Goal: Information Seeking & Learning: Learn about a topic

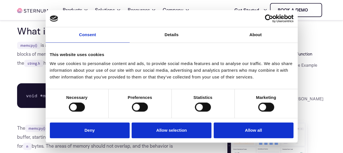
scroll to position [128, 0]
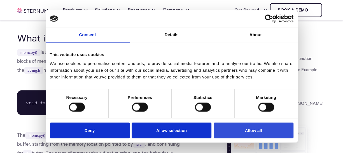
click at [239, 138] on button "Allow all" at bounding box center [253, 130] width 80 height 16
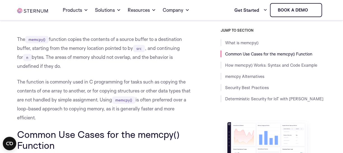
scroll to position [191, 0]
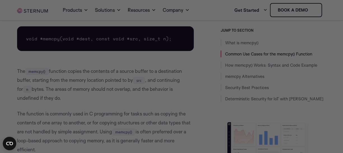
click at [272, 13] on link "Book a demo" at bounding box center [296, 10] width 52 height 14
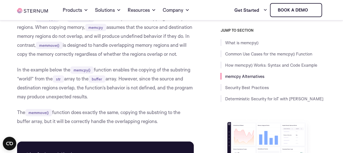
scroll to position [922, 0]
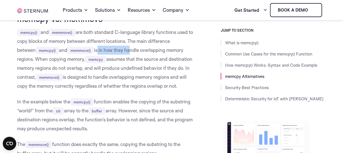
drag, startPoint x: 103, startPoint y: 47, endPoint x: 130, endPoint y: 50, distance: 27.9
click at [130, 50] on p "memcpy() and memmove() are both standard C-language library functions used to c…" at bounding box center [105, 59] width 176 height 63
click at [124, 50] on p "memcpy() and memmove() are both standard C-language library functions used to c…" at bounding box center [105, 59] width 176 height 63
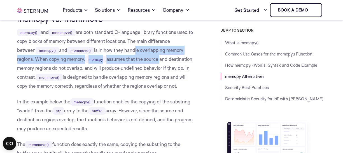
drag, startPoint x: 137, startPoint y: 52, endPoint x: 163, endPoint y: 54, distance: 26.1
click at [162, 55] on p "memcpy() and memmove() are both standard C-language library functions used to c…" at bounding box center [105, 59] width 176 height 63
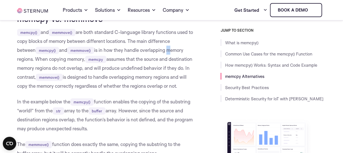
click at [170, 53] on p "memcpy() and memmove() are both standard C-language library functions used to c…" at bounding box center [105, 59] width 176 height 63
drag, startPoint x: 171, startPoint y: 53, endPoint x: 174, endPoint y: 53, distance: 3.6
click at [171, 53] on p "memcpy() and memmove() are both standard C-language library functions used to c…" at bounding box center [105, 59] width 176 height 63
drag, startPoint x: 60, startPoint y: 60, endPoint x: 94, endPoint y: 59, distance: 33.3
click at [94, 59] on p "memcpy() and memmove() are both standard C-language library functions used to c…" at bounding box center [105, 59] width 176 height 63
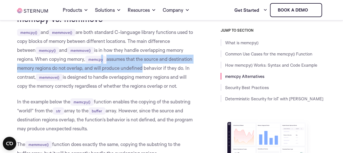
drag, startPoint x: 102, startPoint y: 59, endPoint x: 164, endPoint y: 64, distance: 62.3
click at [164, 64] on p "memcpy() and memmove() are both standard C-language library functions used to c…" at bounding box center [105, 59] width 176 height 63
click at [164, 65] on p "memcpy() and memmove() are both standard C-language library functions used to c…" at bounding box center [105, 59] width 176 height 63
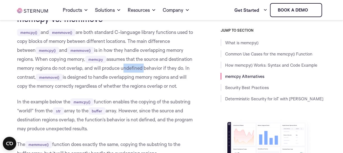
click at [164, 65] on p "memcpy() and memmove() are both standard C-language library functions used to c…" at bounding box center [105, 59] width 176 height 63
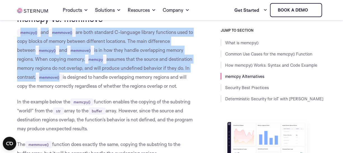
click at [164, 65] on p "memcpy() and memmove() are both standard C-language library functions used to c…" at bounding box center [105, 59] width 176 height 63
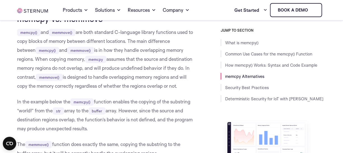
click at [164, 65] on p "memcpy() and memmove() are both standard C-language library functions used to c…" at bounding box center [105, 59] width 176 height 63
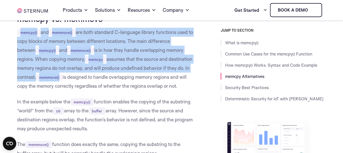
click at [164, 65] on p "memcpy() and memmove() are both standard C-language library functions used to c…" at bounding box center [105, 59] width 176 height 63
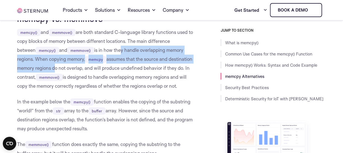
scroll to position [954, 0]
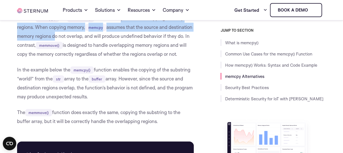
drag, startPoint x: 123, startPoint y: 51, endPoint x: 78, endPoint y: 66, distance: 47.6
click at [78, 58] on p "memcpy() and memmove() are both standard C-language library functions used to c…" at bounding box center [105, 27] width 176 height 63
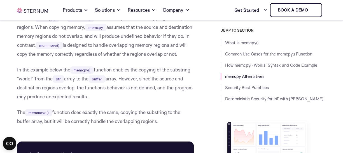
click at [143, 36] on p "memcpy() and memmove() are both standard C-language library functions used to c…" at bounding box center [105, 27] width 176 height 63
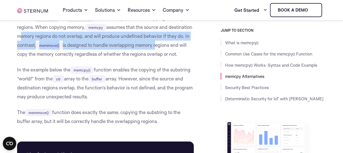
drag, startPoint x: 42, startPoint y: 36, endPoint x: 185, endPoint y: 46, distance: 143.2
click at [185, 46] on p "memcpy() and memmove() are both standard C-language library functions used to c…" at bounding box center [105, 27] width 176 height 63
click at [54, 50] on p "memcpy() and memmove() are both standard C-language library functions used to c…" at bounding box center [105, 27] width 176 height 63
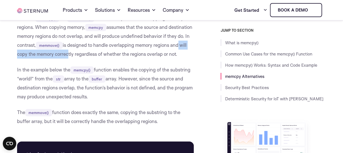
drag, startPoint x: 100, startPoint y: 50, endPoint x: 42, endPoint y: 58, distance: 58.1
click at [39, 58] on p "memcpy() and memmove() are both standard C-language library functions used to c…" at bounding box center [105, 27] width 176 height 63
drag, startPoint x: 75, startPoint y: 57, endPoint x: 155, endPoint y: 61, distance: 80.9
click at [155, 58] on p "memcpy() and memmove() are both standard C-language library functions used to c…" at bounding box center [105, 27] width 176 height 63
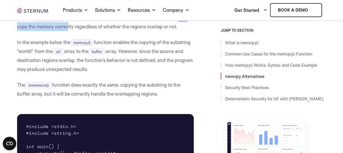
scroll to position [986, 0]
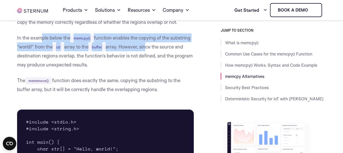
drag, startPoint x: 43, startPoint y: 49, endPoint x: 147, endPoint y: 56, distance: 103.4
click at [147, 56] on p "In the example below the memcpy() function enables the copying of the substring…" at bounding box center [105, 51] width 176 height 36
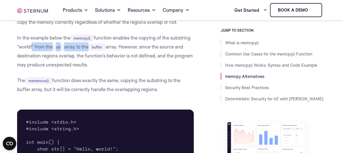
drag, startPoint x: 29, startPoint y: 59, endPoint x: 96, endPoint y: 59, distance: 66.6
click at [96, 59] on p "In the example below the memcpy() function enables the copying of the substring…" at bounding box center [105, 51] width 176 height 36
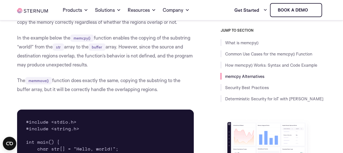
click at [108, 60] on p "In the example below the memcpy() function enables the copying of the substring…" at bounding box center [105, 51] width 176 height 36
drag, startPoint x: 115, startPoint y: 55, endPoint x: 145, endPoint y: 60, distance: 31.1
click at [145, 60] on p "In the example below the memcpy() function enables the copying of the substring…" at bounding box center [105, 51] width 176 height 36
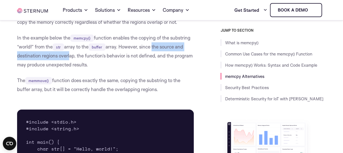
drag, startPoint x: 155, startPoint y: 60, endPoint x: 54, endPoint y: 68, distance: 101.6
click at [54, 68] on p "In the example below the memcpy() function enables the copying of the substring…" at bounding box center [105, 51] width 176 height 36
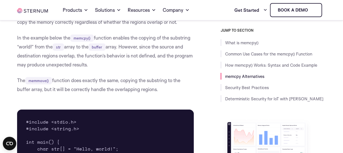
click at [41, 68] on p "In the example below the memcpy() function enables the copying of the substring…" at bounding box center [105, 51] width 176 height 36
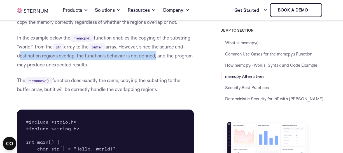
drag, startPoint x: 41, startPoint y: 68, endPoint x: 148, endPoint y: 68, distance: 107.7
click at [142, 67] on p "In the example below the memcpy() function enables the copying of the substring…" at bounding box center [105, 51] width 176 height 36
drag, startPoint x: 181, startPoint y: 74, endPoint x: 185, endPoint y: 74, distance: 3.4
click at [183, 69] on p "In the example below the memcpy() function enables the copying of the substring…" at bounding box center [105, 51] width 176 height 36
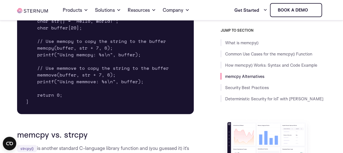
scroll to position [1082, 0]
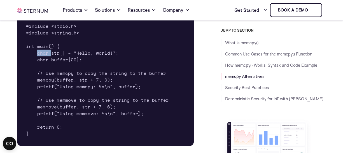
drag, startPoint x: 38, startPoint y: 63, endPoint x: 63, endPoint y: 60, distance: 25.2
click at [55, 60] on pre "#include <stdio.h> #include <string.h> int main() { char str[] = "Hello, world!…" at bounding box center [105, 80] width 176 height 132
drag, startPoint x: 69, startPoint y: 60, endPoint x: 78, endPoint y: 60, distance: 9.0
click at [78, 60] on pre "#include <stdio.h> #include <string.h> int main() { char str[] = "Hello, world!…" at bounding box center [105, 80] width 176 height 132
click at [91, 62] on pre "#include <stdio.h> #include <string.h> int main() { char str[] = "Hello, world!…" at bounding box center [105, 80] width 176 height 132
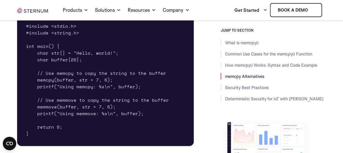
click at [101, 63] on pre "#include <stdio.h> #include <string.h> int main() { char str[] = "Hello, world!…" at bounding box center [105, 80] width 176 height 132
drag, startPoint x: 106, startPoint y: 64, endPoint x: 113, endPoint y: 65, distance: 7.6
click at [113, 65] on pre "#include <stdio.h> #include <string.h> int main() { char str[] = "Hello, world!…" at bounding box center [105, 80] width 176 height 132
drag, startPoint x: 52, startPoint y: 70, endPoint x: 113, endPoint y: 73, distance: 61.3
click at [113, 73] on pre "#include <stdio.h> #include <string.h> int main() { char str[] = "Hello, world!…" at bounding box center [105, 80] width 176 height 132
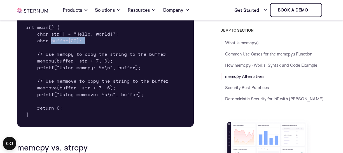
scroll to position [1113, 0]
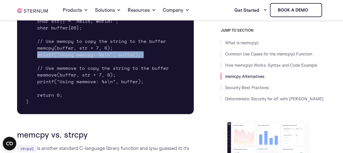
drag, startPoint x: 36, startPoint y: 65, endPoint x: 95, endPoint y: 72, distance: 59.3
click at [91, 72] on pre "#include <stdio.h> #include <string.h> int main() { char str[] = "Hello, world!…" at bounding box center [105, 48] width 176 height 132
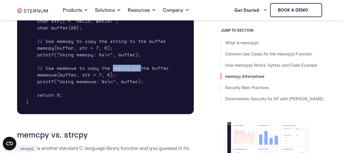
drag, startPoint x: 117, startPoint y: 74, endPoint x: 144, endPoint y: 74, distance: 27.1
click at [142, 74] on pre "#include <stdio.h> #include <string.h> int main() { char str[] = "Hello, world!…" at bounding box center [105, 48] width 176 height 132
click at [165, 77] on pre "#include <stdio.h> #include <string.h> int main() { char str[] = "Hello, world!…" at bounding box center [105, 48] width 176 height 132
drag, startPoint x: 79, startPoint y: 85, endPoint x: 87, endPoint y: 87, distance: 8.8
click at [79, 85] on pre "#include <stdio.h> #include <string.h> int main() { char str[] = "Hello, world!…" at bounding box center [105, 48] width 176 height 132
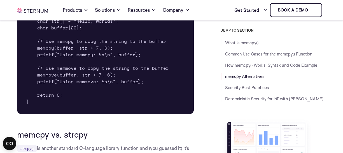
click at [99, 91] on pre "#include <stdio.h> #include <string.h> int main() { char str[] = "Hello, world!…" at bounding box center [105, 48] width 176 height 132
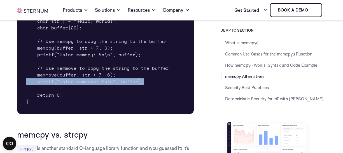
click at [99, 91] on pre "#include <stdio.h> #include <string.h> int main() { char str[] = "Hello, world!…" at bounding box center [105, 48] width 176 height 132
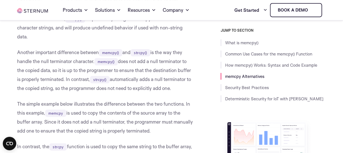
scroll to position [1305, 0]
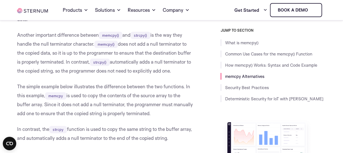
click at [173, 44] on p "Another important difference between memcpy() and strcpy() is the way they hand…" at bounding box center [105, 52] width 176 height 45
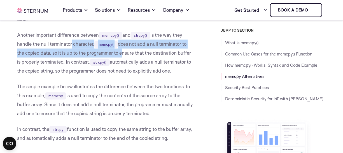
drag, startPoint x: 70, startPoint y: 44, endPoint x: 123, endPoint y: 50, distance: 53.4
click at [123, 50] on p "Another important difference between memcpy() and strcpy() is the way they hand…" at bounding box center [105, 52] width 176 height 45
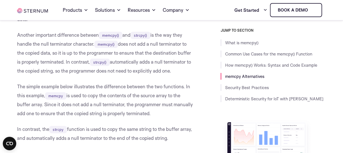
click at [166, 49] on p "Another important difference between memcpy() and strcpy() is the way they hand…" at bounding box center [105, 52] width 176 height 45
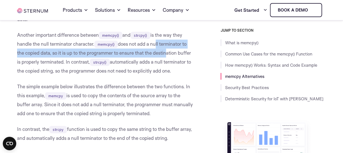
drag, startPoint x: 166, startPoint y: 49, endPoint x: 157, endPoint y: 47, distance: 9.7
click at [157, 47] on p "Another important difference between memcpy() and strcpy() is the way they hand…" at bounding box center [105, 52] width 176 height 45
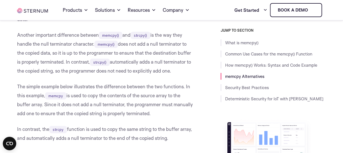
click at [155, 47] on p "Another important difference between memcpy() and strcpy() is the way they hand…" at bounding box center [105, 52] width 176 height 45
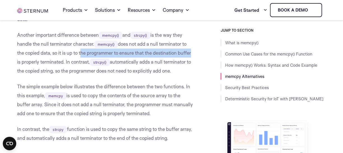
drag, startPoint x: 81, startPoint y: 55, endPoint x: 188, endPoint y: 58, distance: 107.7
click at [192, 54] on p "Another important difference between memcpy() and strcpy() is the way they hand…" at bounding box center [105, 52] width 176 height 45
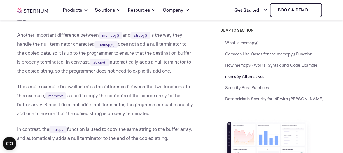
click at [44, 61] on p "Another important difference between memcpy() and strcpy() is the way they hand…" at bounding box center [105, 52] width 176 height 45
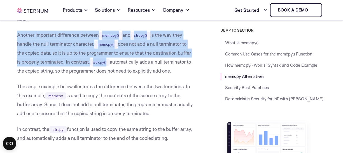
click at [44, 61] on p "Another important difference between memcpy() and strcpy() is the way they hand…" at bounding box center [105, 52] width 176 height 45
click at [153, 62] on p "Another important difference between memcpy() and strcpy() is the way they hand…" at bounding box center [105, 52] width 176 height 45
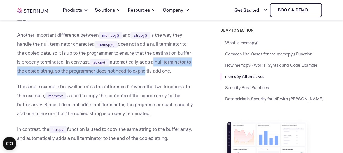
drag, startPoint x: 153, startPoint y: 62, endPoint x: 149, endPoint y: 69, distance: 7.9
click at [150, 69] on p "Another important difference between memcpy() and strcpy() is the way they hand…" at bounding box center [105, 52] width 176 height 45
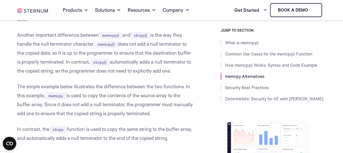
click at [136, 63] on p "Another important difference between memcpy() and strcpy() is the way they hand…" at bounding box center [105, 52] width 176 height 45
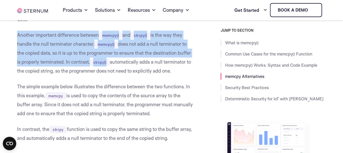
click at [136, 63] on p "Another important difference between memcpy() and strcpy() is the way they hand…" at bounding box center [105, 52] width 176 height 45
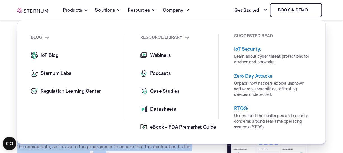
scroll to position [1209, 0]
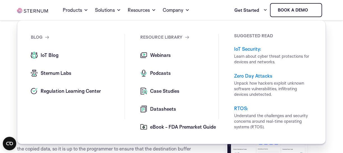
click at [12, 45] on div "What is memcpy() memcpy() is a standard function used in the C programming lang…" at bounding box center [171, 34] width 343 height 2171
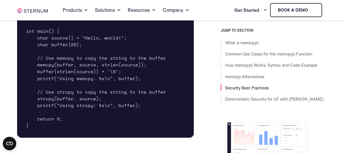
scroll to position [1464, 0]
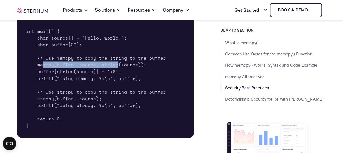
drag, startPoint x: 44, startPoint y: 66, endPoint x: 116, endPoint y: 65, distance: 72.4
click at [116, 65] on pre "#include <stdio.h> #include <string.h> int main() { char source[] = "Hello, wor…" at bounding box center [105, 68] width 176 height 139
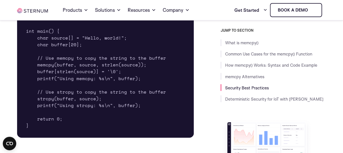
drag, startPoint x: 108, startPoint y: 67, endPoint x: 102, endPoint y: 69, distance: 6.0
drag, startPoint x: 123, startPoint y: 63, endPoint x: 128, endPoint y: 67, distance: 5.8
click at [128, 67] on pre "#include <stdio.h> #include <string.h> int main() { char source[] = "Hello, wor…" at bounding box center [105, 68] width 176 height 139
click at [133, 67] on pre "#include <stdio.h> #include <string.h> int main() { char source[] = "Hello, wor…" at bounding box center [105, 68] width 176 height 139
click at [134, 67] on pre "#include <stdio.h> #include <string.h> int main() { char source[] = "Hello, wor…" at bounding box center [105, 68] width 176 height 139
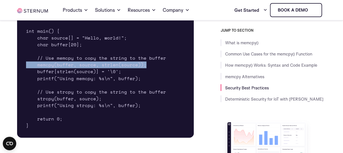
click at [134, 67] on pre "#include <stdio.h> #include <string.h> int main() { char source[] = "Hello, wor…" at bounding box center [105, 68] width 176 height 139
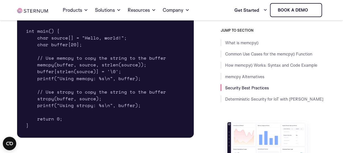
click at [123, 75] on pre "#include <stdio.h> #include <string.h> int main() { char source[] = "Hello, wor…" at bounding box center [105, 68] width 176 height 139
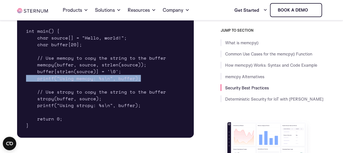
click at [123, 75] on pre "#include <stdio.h> #include <string.h> int main() { char source[] = "Hello, wor…" at bounding box center [105, 68] width 176 height 139
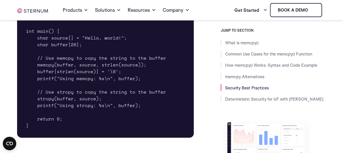
click at [122, 71] on pre "#include <stdio.h> #include <string.h> int main() { char source[] = "Hello, wor…" at bounding box center [105, 68] width 176 height 139
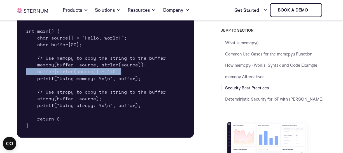
click at [122, 71] on pre "#include <stdio.h> #include <string.h> int main() { char source[] = "Hello, wor…" at bounding box center [105, 68] width 176 height 139
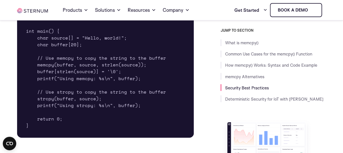
click at [122, 70] on pre "#include <stdio.h> #include <string.h> int main() { char source[] = "Hello, wor…" at bounding box center [105, 68] width 176 height 139
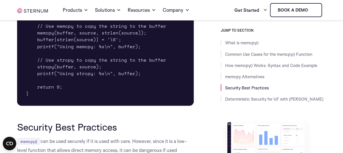
drag, startPoint x: 121, startPoint y: 70, endPoint x: 91, endPoint y: 53, distance: 35.4
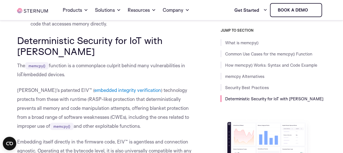
scroll to position [1942, 0]
